Goal: Task Accomplishment & Management: Manage account settings

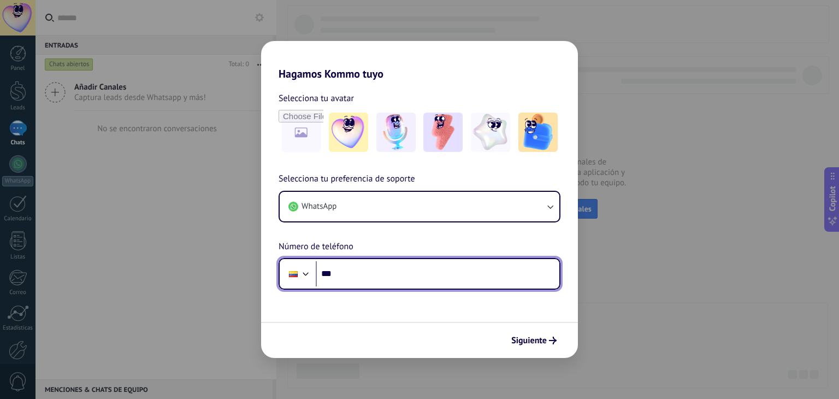
click at [342, 271] on input "***" at bounding box center [437, 273] width 243 height 25
type input "**********"
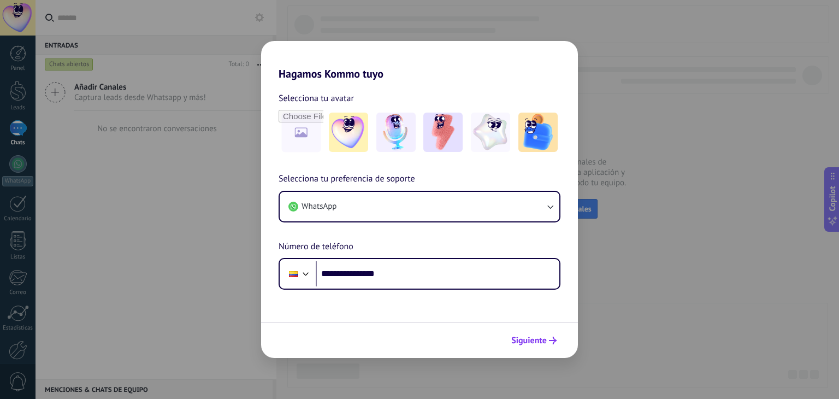
click at [529, 336] on span "Siguiente" at bounding box center [528, 340] width 35 height 8
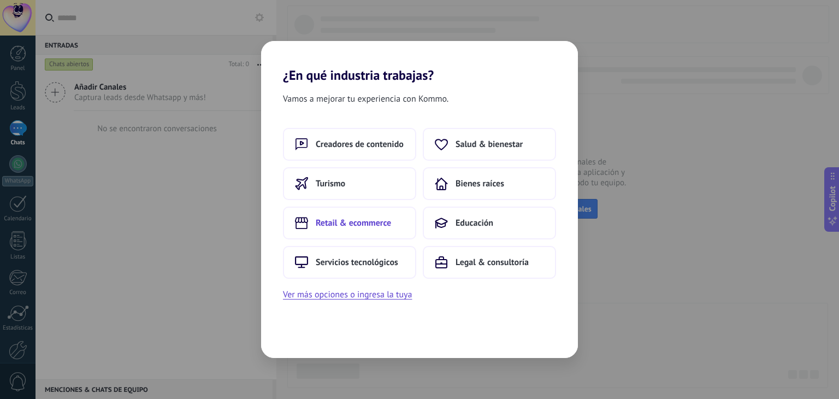
click at [366, 227] on span "Retail & ecommerce" at bounding box center [353, 222] width 75 height 11
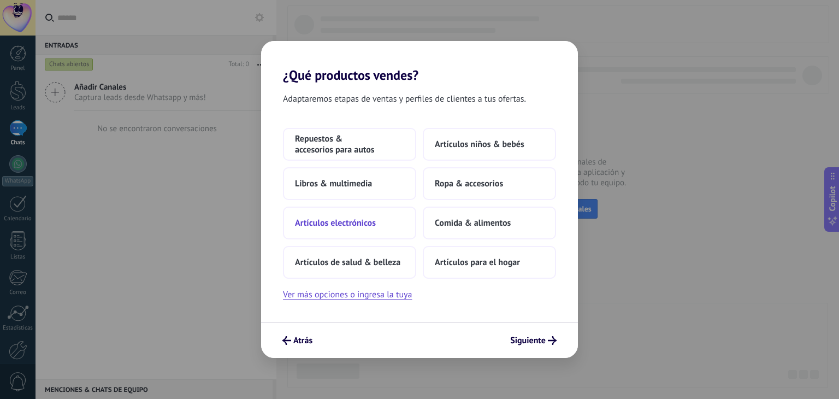
click at [367, 227] on span "Artículos electrónicos" at bounding box center [335, 222] width 81 height 11
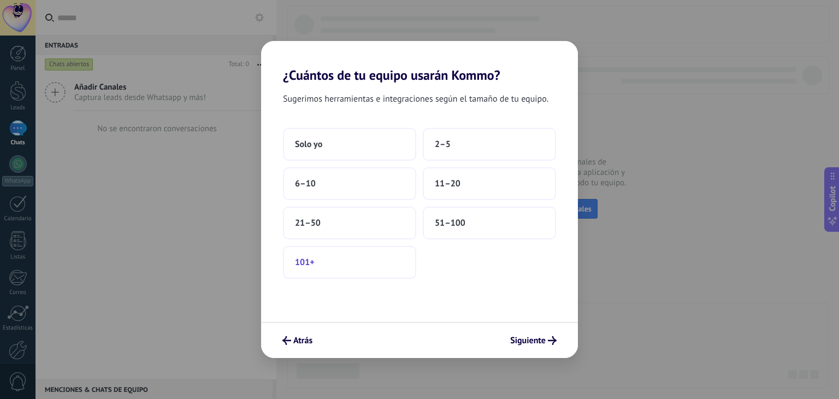
click at [359, 261] on button "101+" at bounding box center [349, 262] width 133 height 33
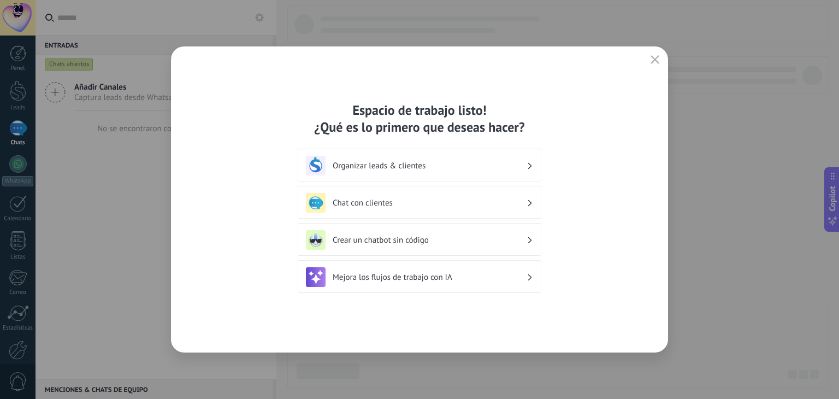
click at [491, 164] on h3 "Organizar leads & clientes" at bounding box center [429, 166] width 194 height 10
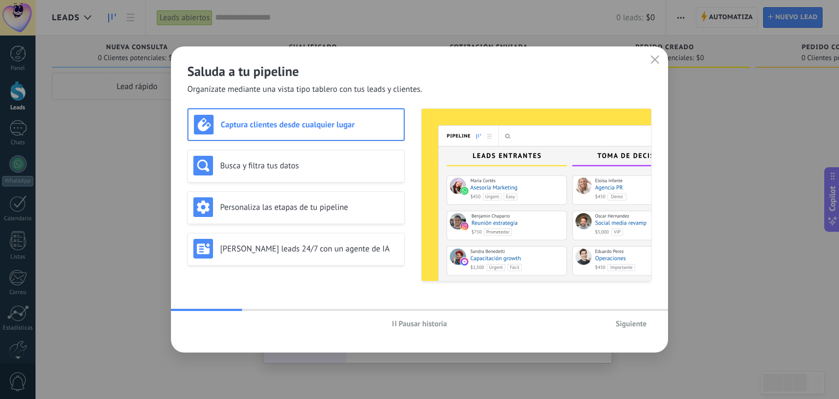
click at [635, 324] on span "Siguiente" at bounding box center [630, 323] width 31 height 8
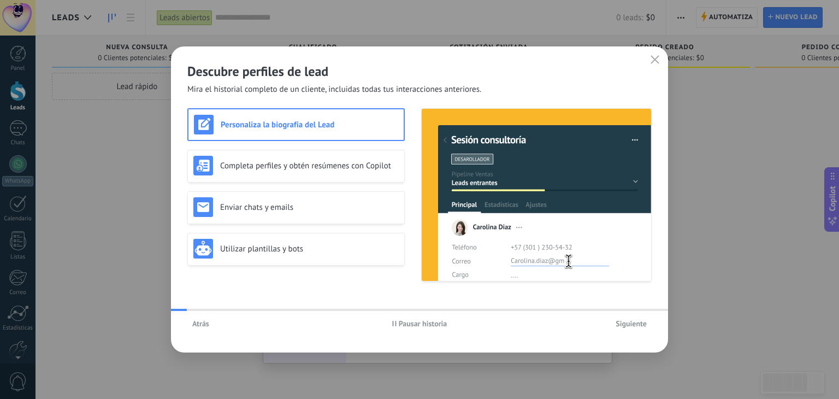
click at [635, 324] on span "Siguiente" at bounding box center [630, 323] width 31 height 8
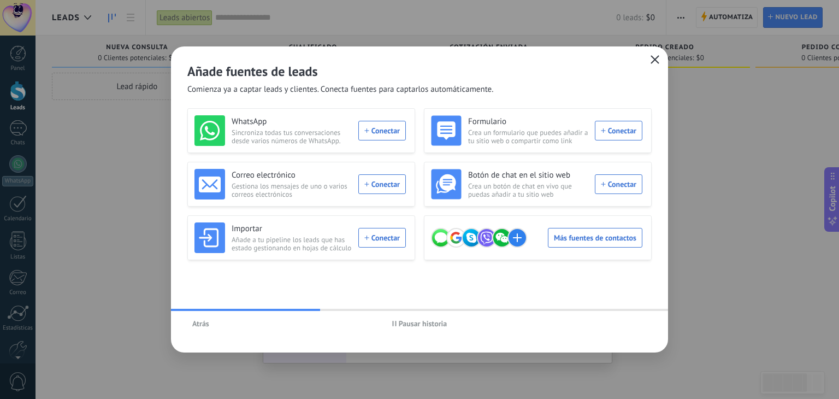
click at [651, 54] on button "button" at bounding box center [655, 59] width 14 height 15
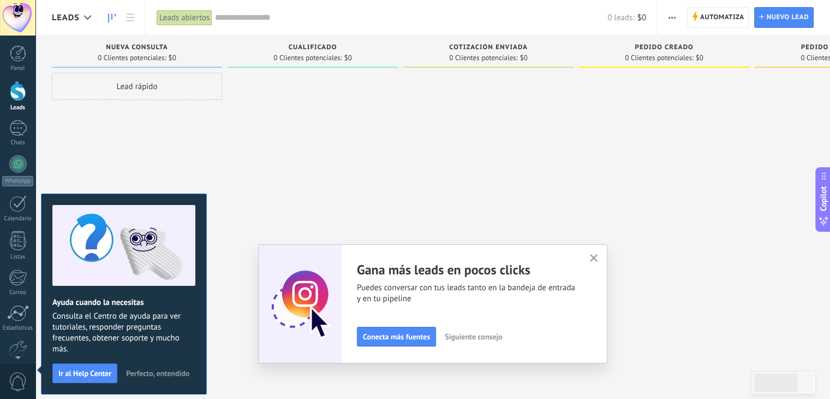
click at [597, 264] on button "button" at bounding box center [594, 258] width 14 height 15
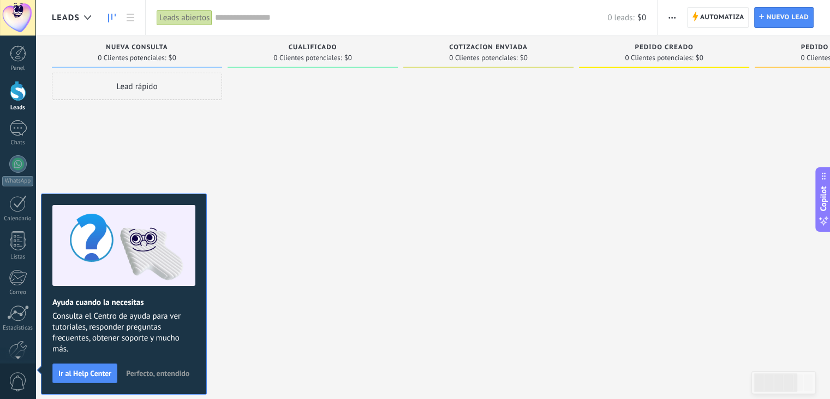
click at [327, 216] on div at bounding box center [313, 201] width 170 height 256
click at [717, 16] on span "Automatiza" at bounding box center [722, 18] width 44 height 20
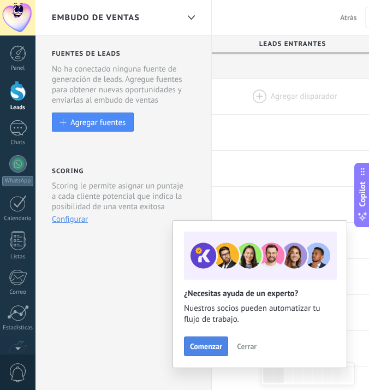
click at [210, 345] on span "Comenzar" at bounding box center [206, 346] width 32 height 8
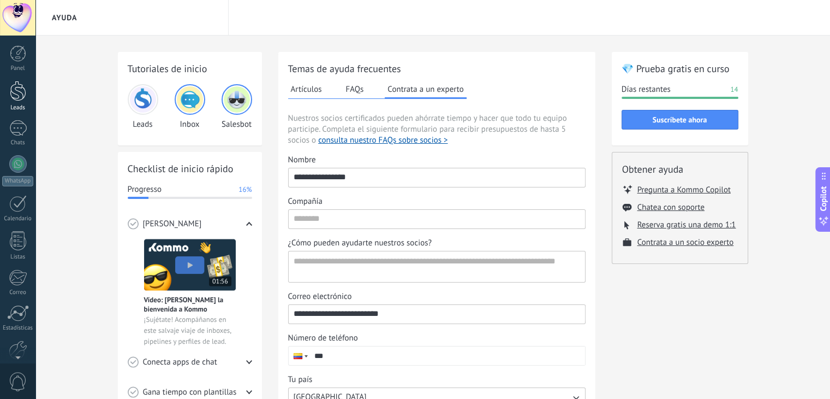
click at [22, 93] on div at bounding box center [18, 91] width 16 height 20
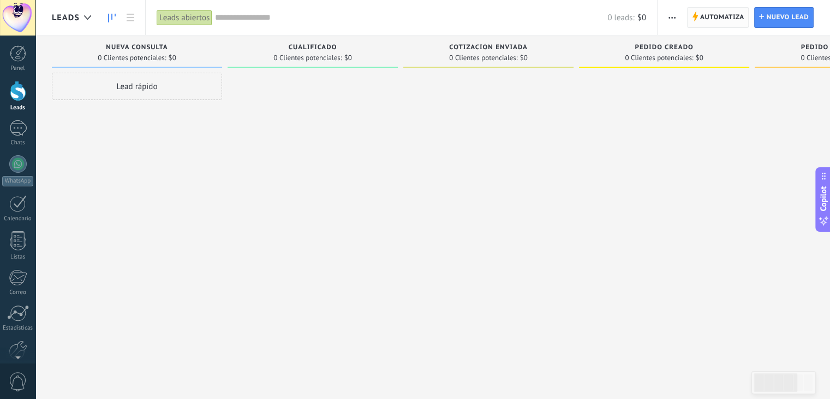
click at [715, 25] on span "Automatiza" at bounding box center [722, 18] width 44 height 20
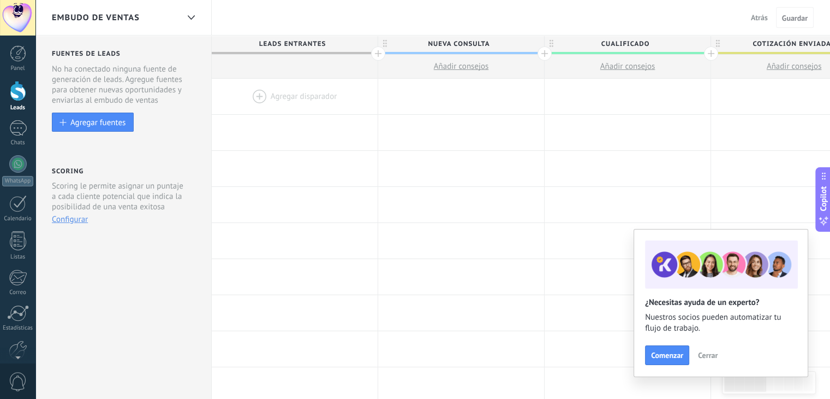
click at [287, 90] on div at bounding box center [295, 96] width 166 height 35
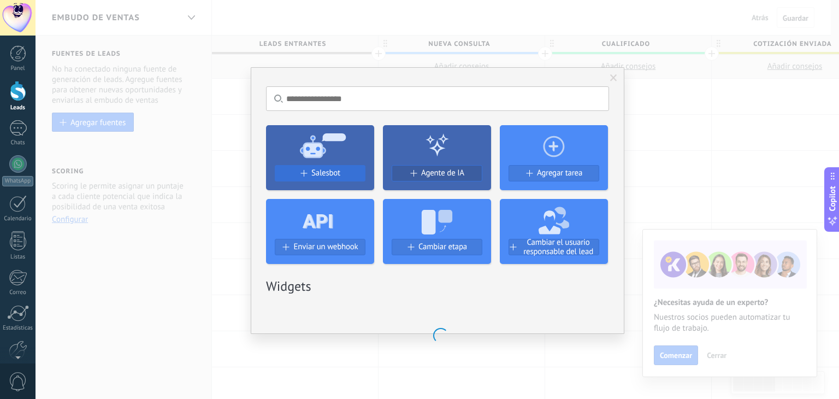
click at [330, 171] on span "Salesbot" at bounding box center [325, 172] width 29 height 9
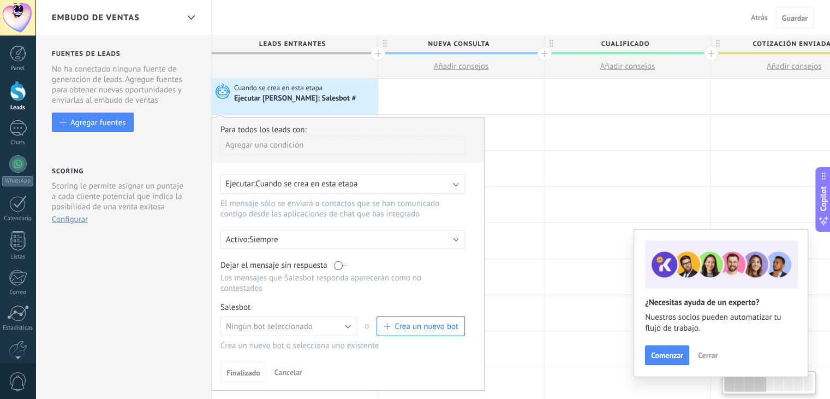
click at [348, 179] on span "Cuando se crea en esta etapa" at bounding box center [307, 184] width 102 height 10
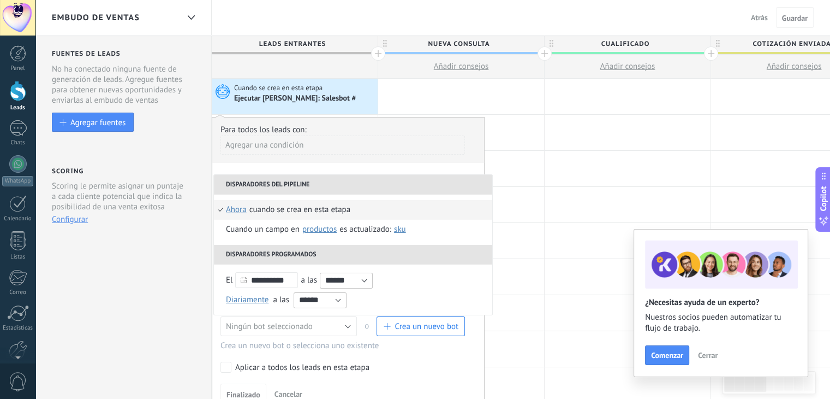
click at [402, 210] on li "Cuando se crea en esta etapa ahora después de 5 minutos después de 10 minutos u…" at bounding box center [353, 210] width 278 height 20
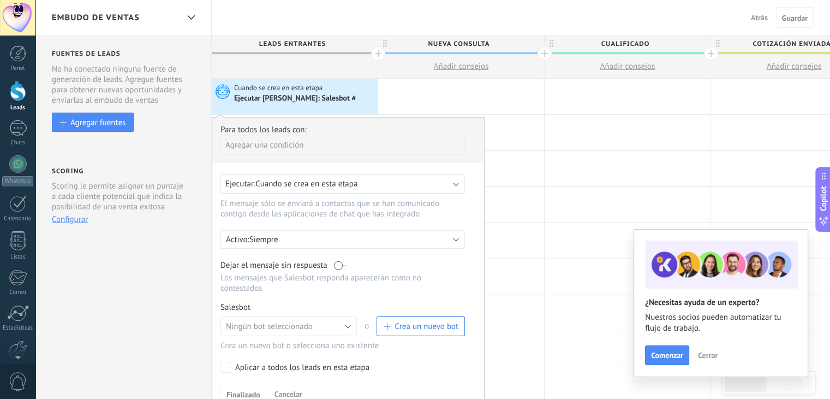
click at [343, 265] on label at bounding box center [340, 265] width 13 height 10
click at [338, 316] on button "Ningún bot seleccionado" at bounding box center [289, 326] width 136 height 20
click at [411, 321] on span "Crea un nuevo bot" at bounding box center [427, 326] width 64 height 10
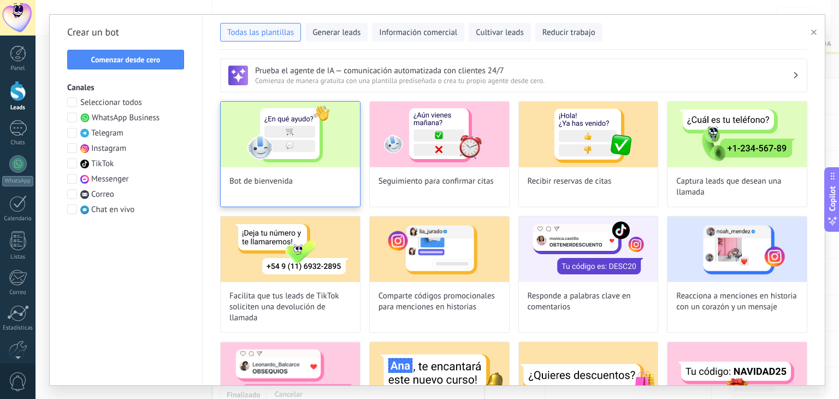
click at [302, 165] on img at bounding box center [290, 135] width 139 height 66
type input "**********"
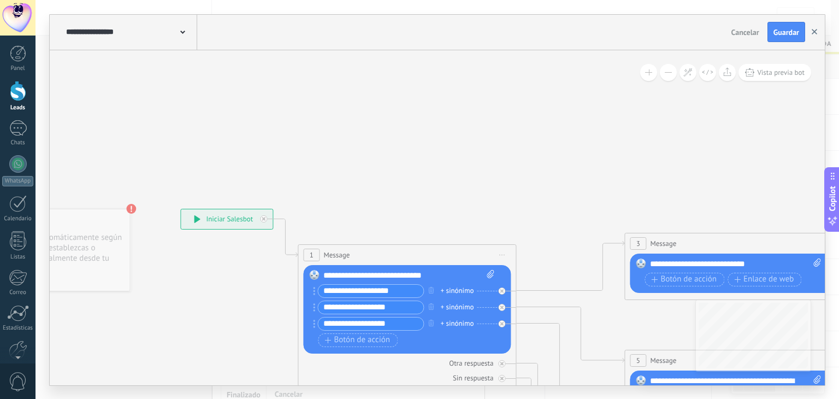
click at [818, 31] on button "button" at bounding box center [814, 32] width 16 height 21
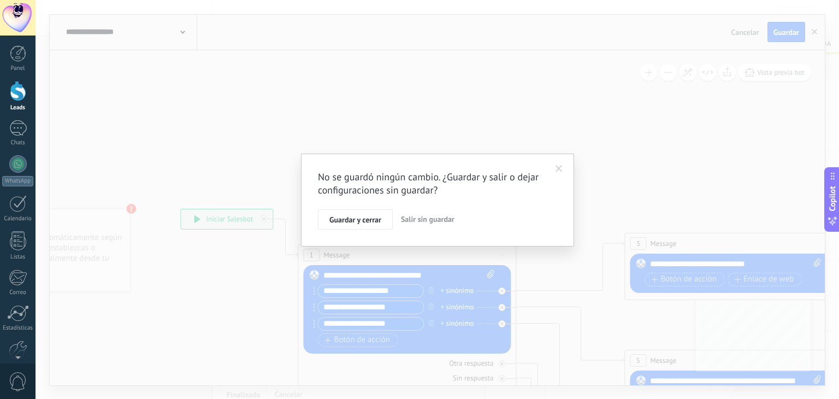
click at [417, 225] on button "Salir sin guardar" at bounding box center [427, 219] width 62 height 21
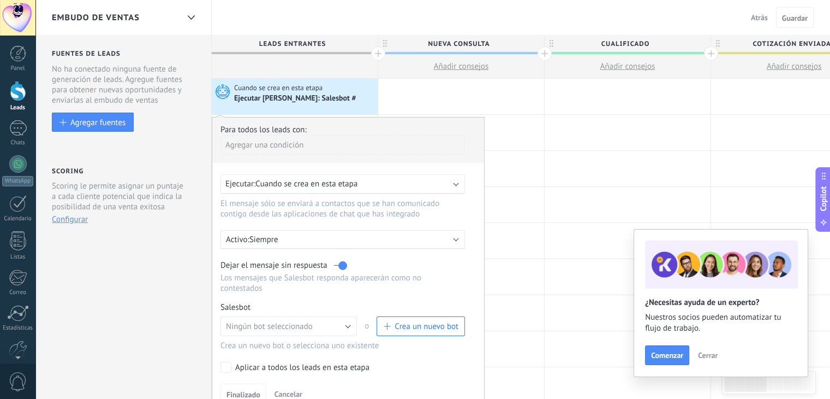
click at [419, 322] on button "Crea un nuevo bot" at bounding box center [421, 326] width 88 height 20
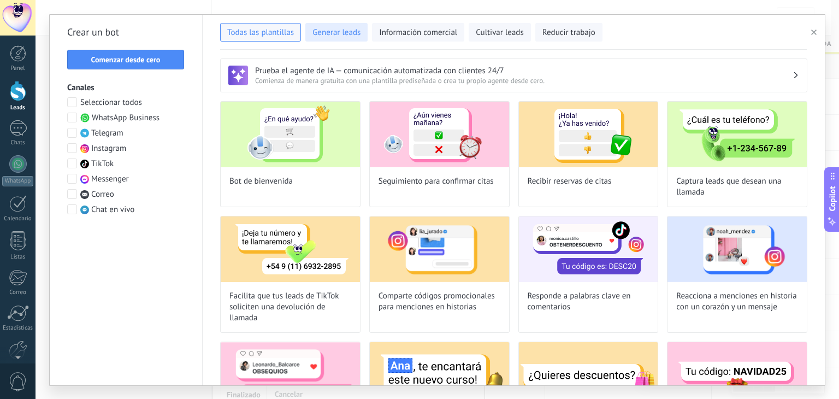
click at [314, 31] on span "Generar leads" at bounding box center [336, 32] width 48 height 11
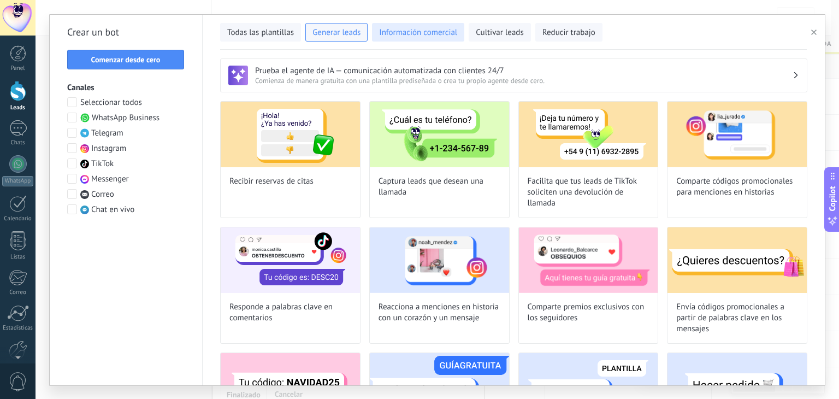
click at [431, 32] on span "Información comercial" at bounding box center [418, 32] width 78 height 11
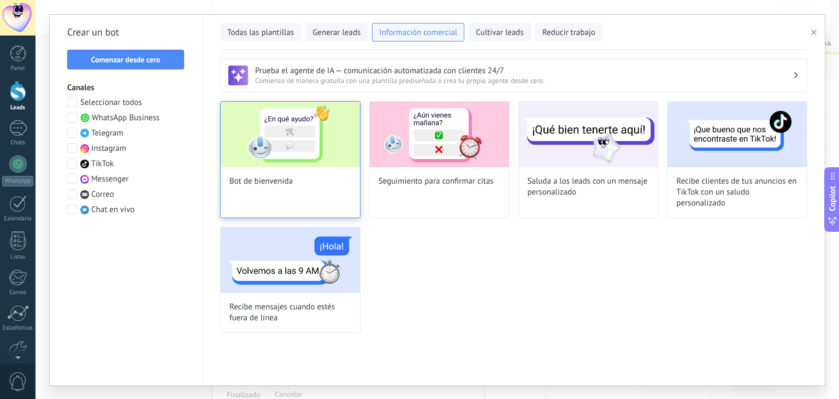
click at [290, 160] on img at bounding box center [290, 135] width 139 height 66
type input "**********"
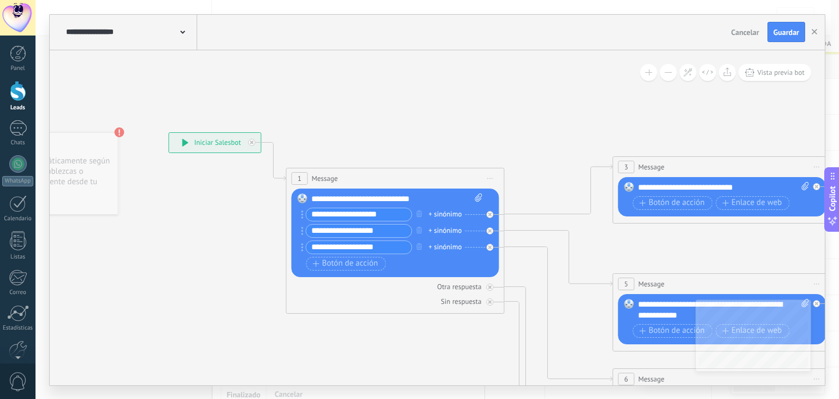
click at [489, 181] on span "Iniciar vista previa aquí Cambiar nombre Duplicar Borrar" at bounding box center [489, 178] width 17 height 16
click at [501, 256] on div "Borrar" at bounding box center [539, 249] width 108 height 19
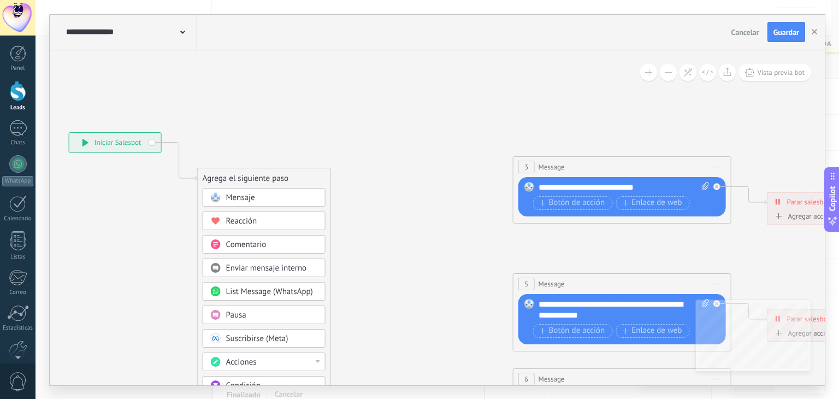
click at [718, 166] on icon at bounding box center [716, 166] width 5 height 1
click at [739, 231] on div "Borrar" at bounding box center [766, 238] width 108 height 19
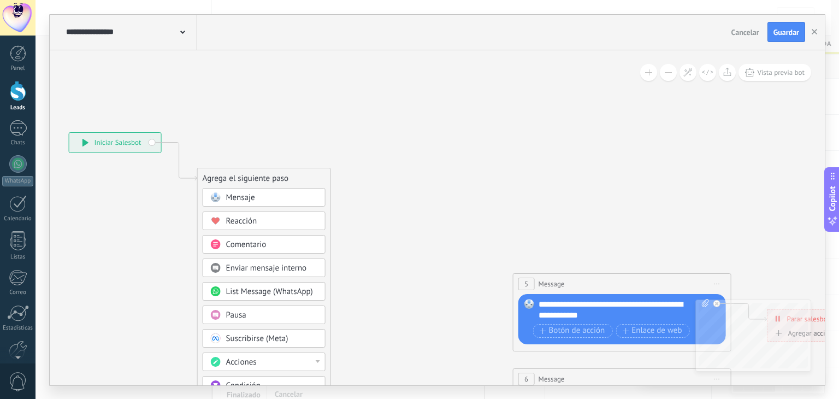
click at [716, 281] on span "Iniciar vista previa aquí Cambiar nombre Duplicar Borrar" at bounding box center [716, 284] width 17 height 16
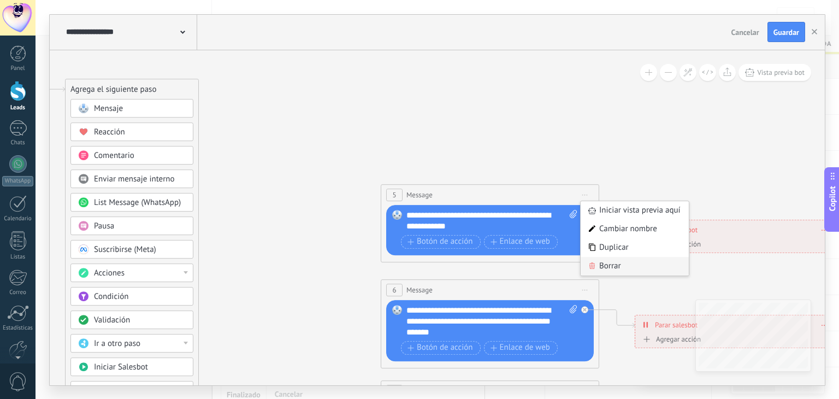
click at [602, 263] on div "Borrar" at bounding box center [634, 266] width 108 height 19
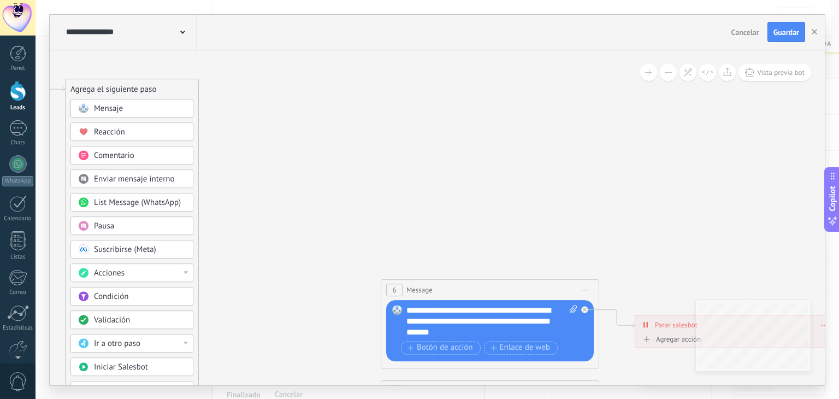
click at [578, 289] on span "Iniciar vista previa aquí Cambiar nombre Duplicar Borrar" at bounding box center [584, 290] width 17 height 16
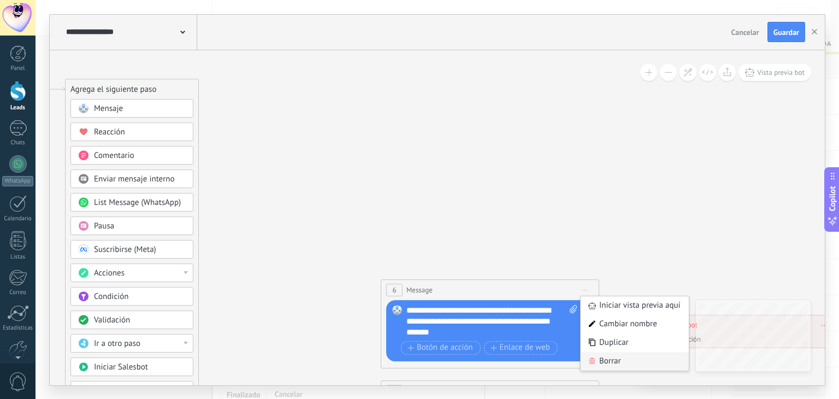
click at [599, 356] on div "Borrar" at bounding box center [634, 361] width 108 height 19
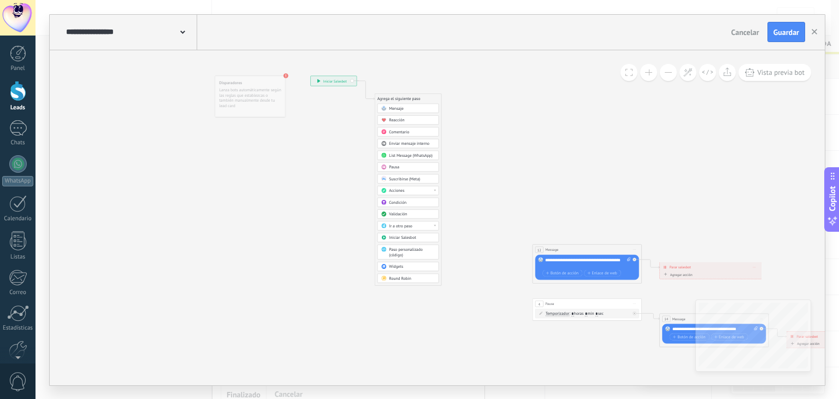
click at [637, 250] on span "Iniciar vista previa aquí Cambiar nombre Duplicar Borrar" at bounding box center [634, 249] width 9 height 8
click at [644, 285] on div "Borrar" at bounding box center [659, 284] width 54 height 9
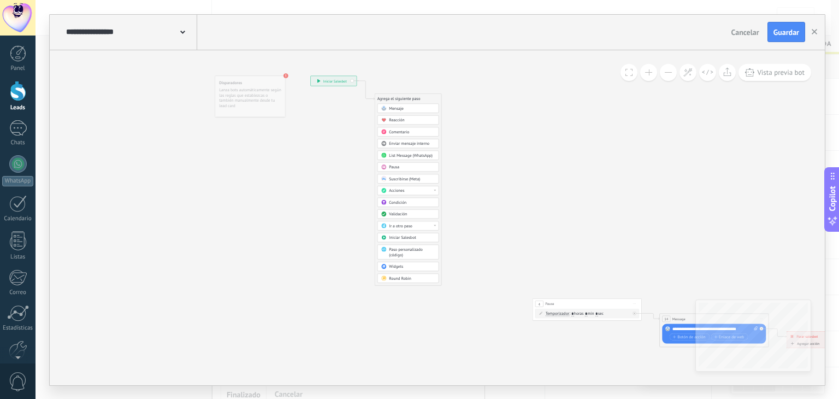
click at [636, 302] on span "Iniciar vista previa aquí Cambiar nombre Duplicar Borrar" at bounding box center [634, 303] width 9 height 8
click at [644, 336] on div "Borrar" at bounding box center [659, 338] width 54 height 9
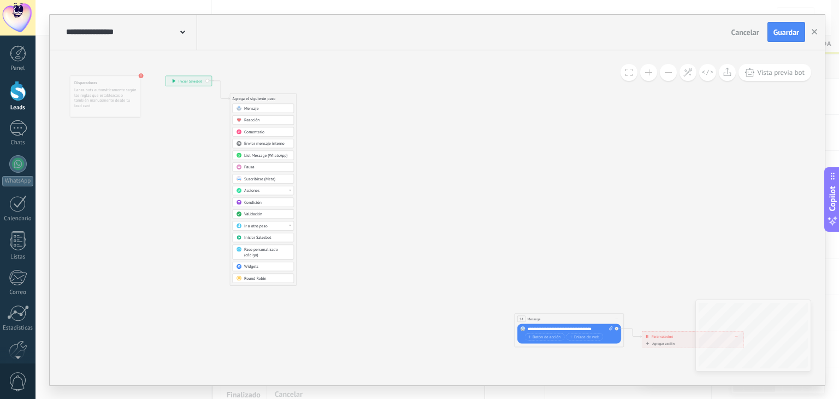
click at [616, 316] on span "Iniciar vista previa aquí Cambiar nombre Duplicar Borrar" at bounding box center [616, 318] width 9 height 8
click at [628, 352] on div "Borrar" at bounding box center [641, 353] width 54 height 9
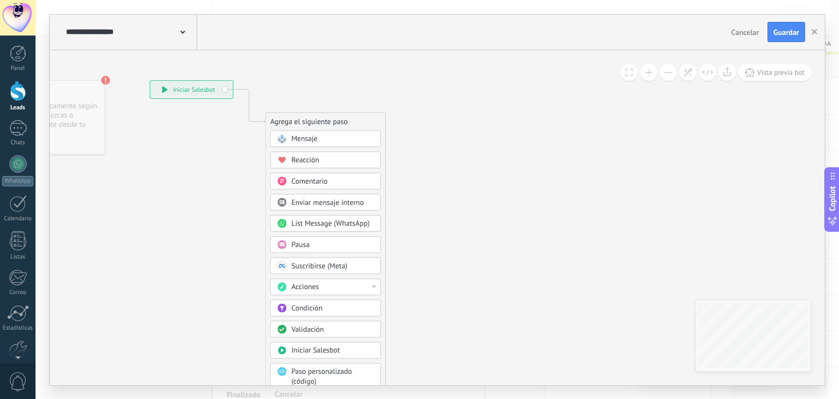
click at [325, 144] on div "Mensaje" at bounding box center [325, 138] width 110 height 17
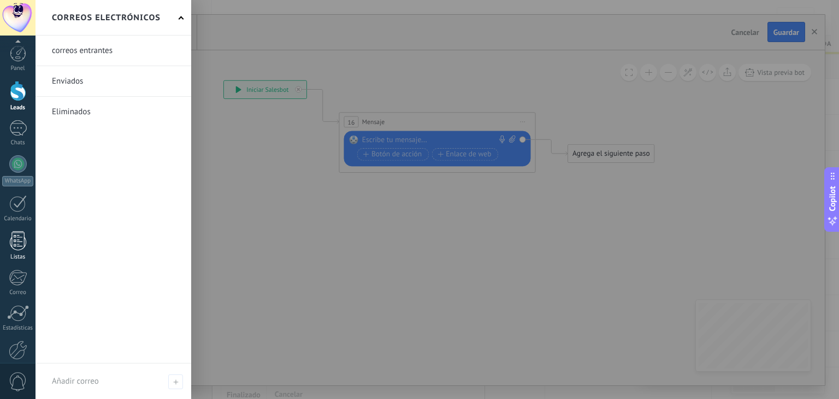
scroll to position [55, 0]
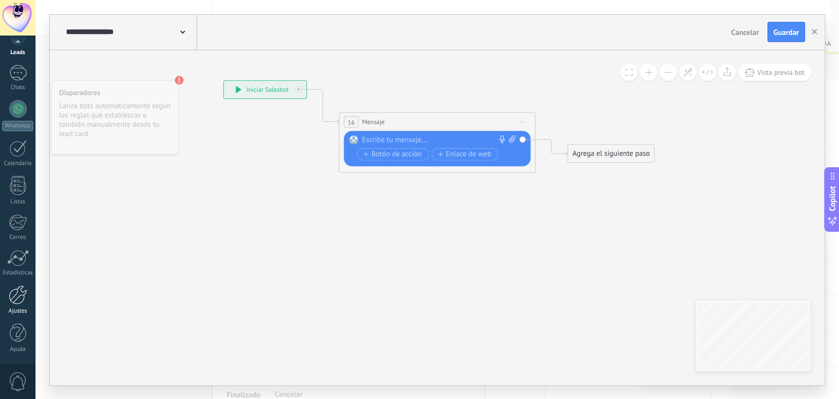
click at [7, 307] on div "Ajustes" at bounding box center [18, 310] width 32 height 7
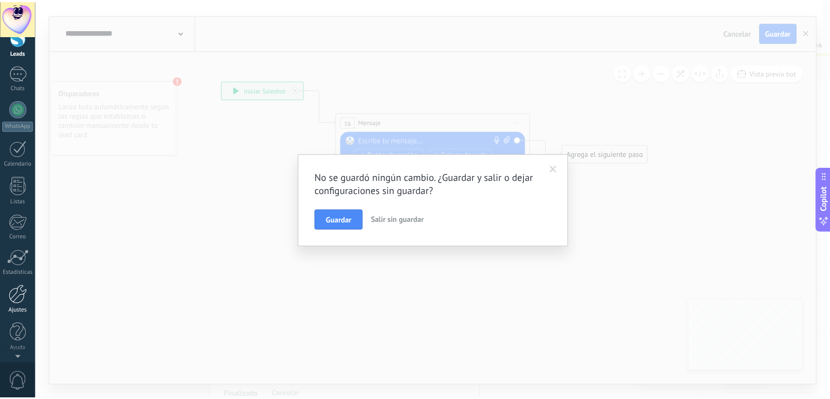
scroll to position [0, 0]
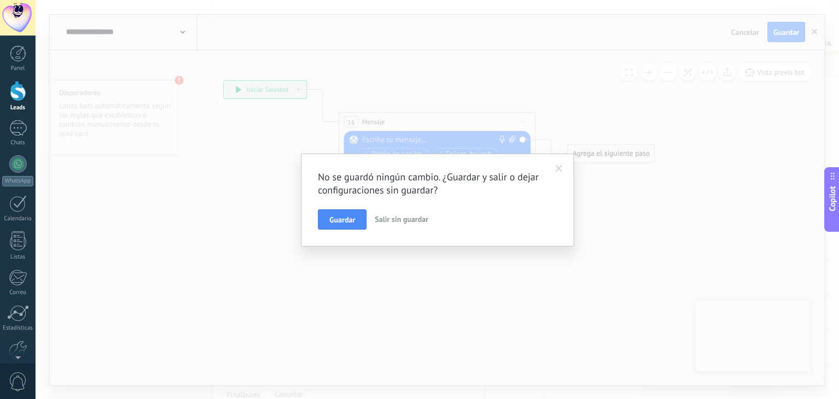
click at [242, 102] on div "No se guardó ningún cambio. ¿Guardar y salir o dejar configuraciones sin guarda…" at bounding box center [436, 199] width 803 height 399
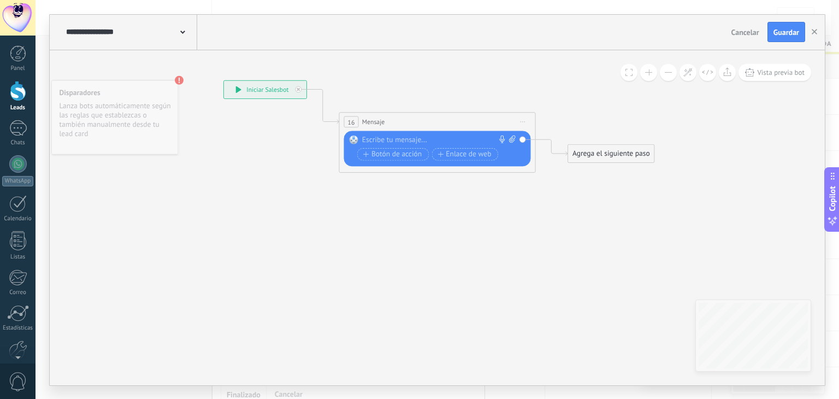
click at [181, 22] on div "**********" at bounding box center [130, 32] width 134 height 35
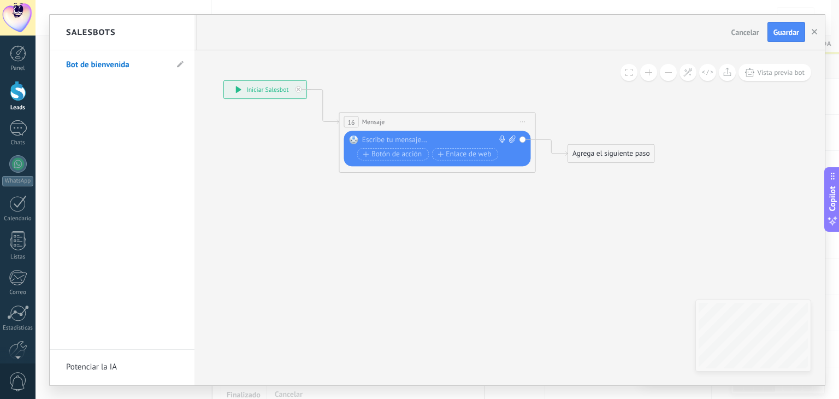
click at [164, 36] on div "Salesbots" at bounding box center [122, 32] width 145 height 35
click at [181, 66] on icon at bounding box center [180, 64] width 7 height 7
click at [105, 33] on h2 "Salesbots" at bounding box center [91, 32] width 50 height 34
click at [135, 66] on input "**********" at bounding box center [105, 65] width 78 height 17
click at [135, 64] on input "**********" at bounding box center [105, 65] width 78 height 17
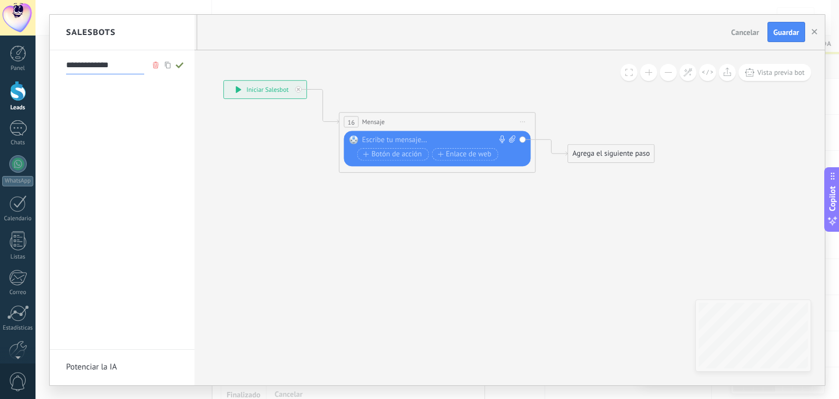
type input "**********"
click at [180, 62] on icon at bounding box center [180, 65] width 12 height 7
type input "**********"
click at [274, 229] on div at bounding box center [437, 200] width 775 height 370
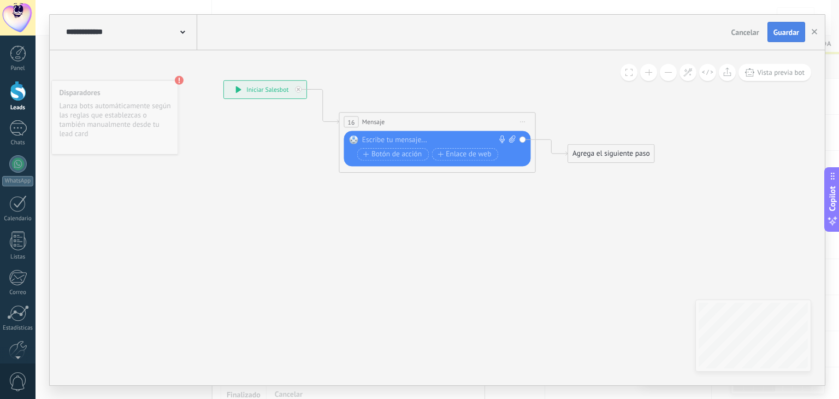
click at [789, 28] on span "Guardar" at bounding box center [786, 32] width 26 height 8
click at [815, 29] on icon "button" at bounding box center [813, 31] width 5 height 5
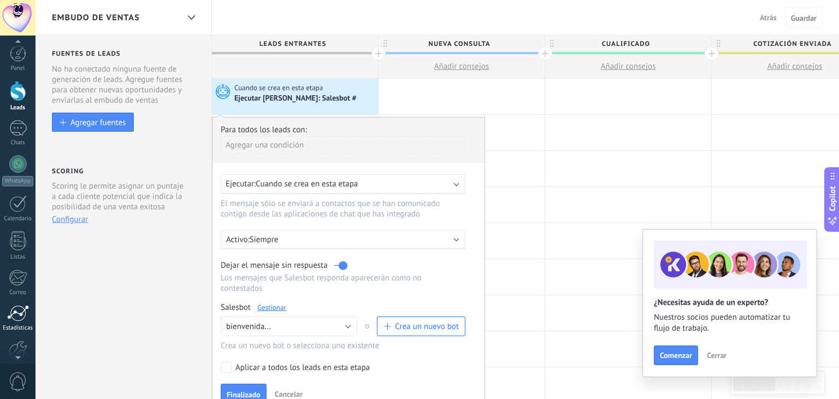
scroll to position [55, 0]
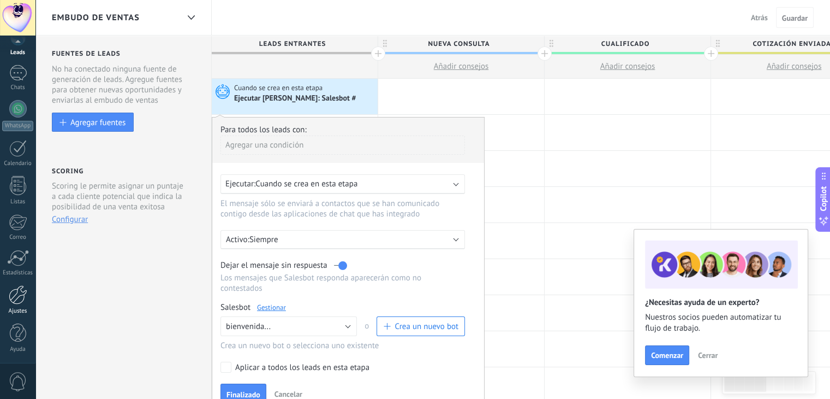
click at [15, 304] on link "Ajustes" at bounding box center [17, 299] width 35 height 29
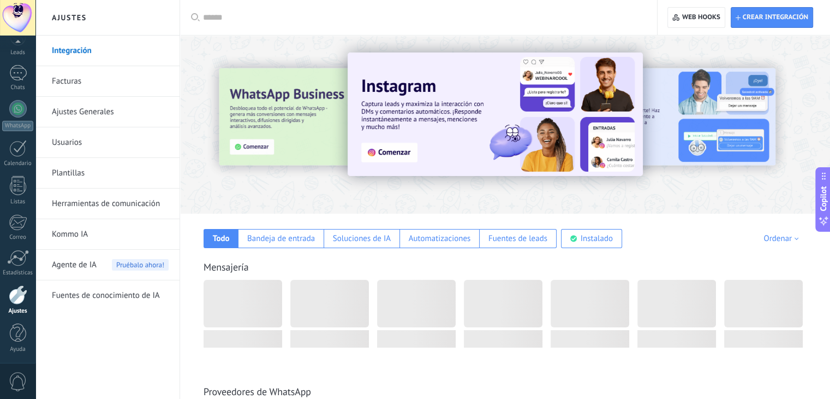
click at [84, 175] on link "Plantillas" at bounding box center [110, 173] width 117 height 31
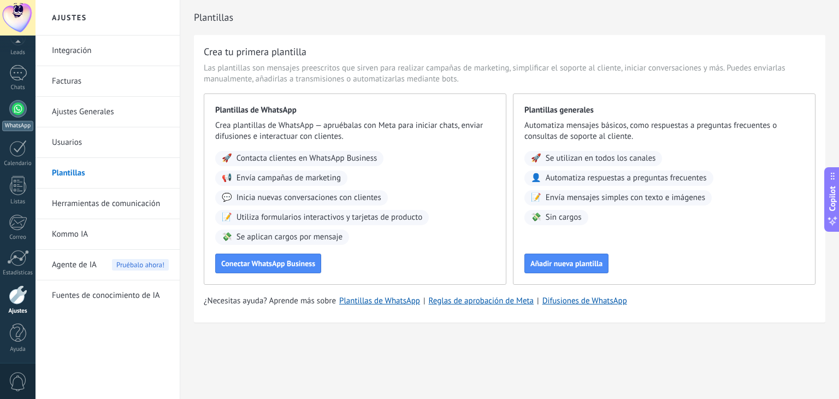
click at [14, 110] on div at bounding box center [17, 108] width 17 height 17
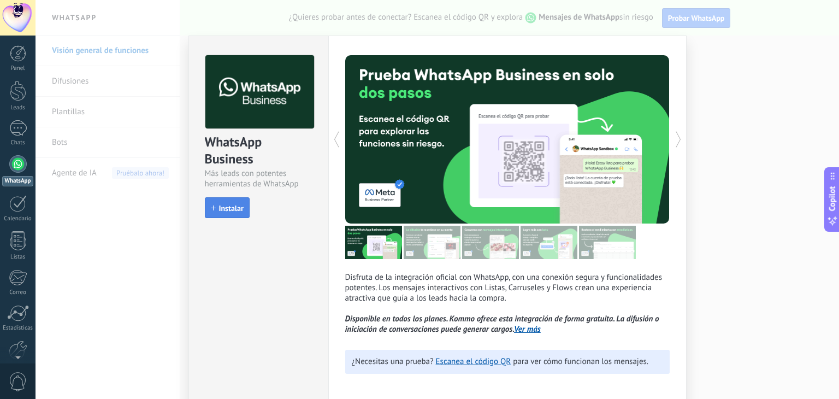
click at [239, 207] on span "Instalar" at bounding box center [231, 208] width 25 height 8
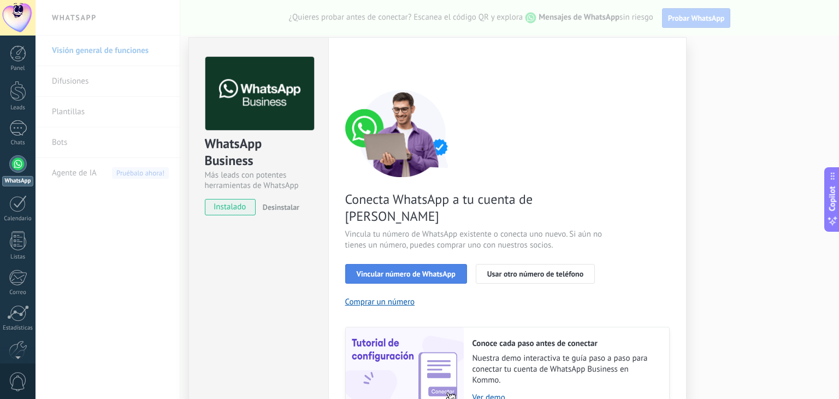
click at [400, 264] on button "Vincular número de WhatsApp" at bounding box center [406, 274] width 122 height 20
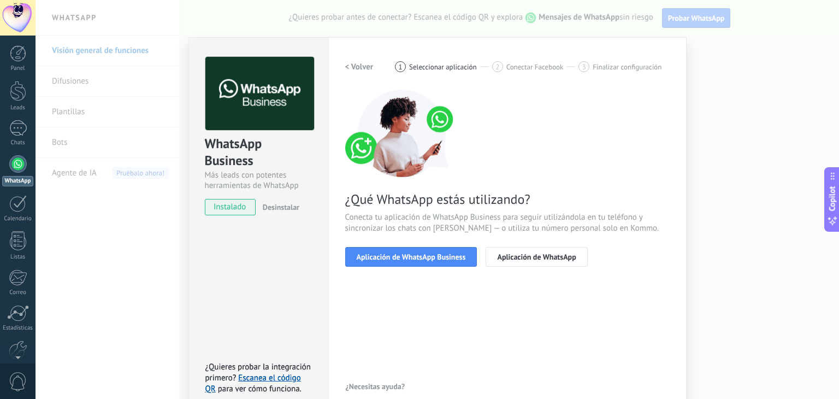
click at [400, 261] on button "Aplicación de WhatsApp Business" at bounding box center [411, 257] width 132 height 20
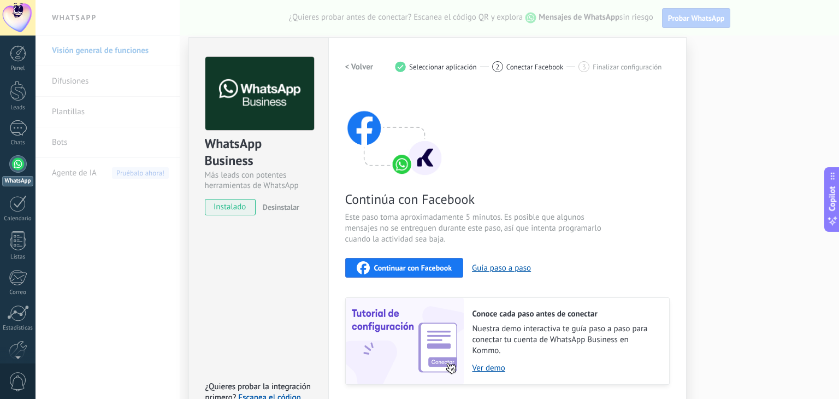
click at [400, 261] on div "Continuar con Facebook" at bounding box center [405, 267] width 96 height 13
